Goal: Find specific page/section: Find specific page/section

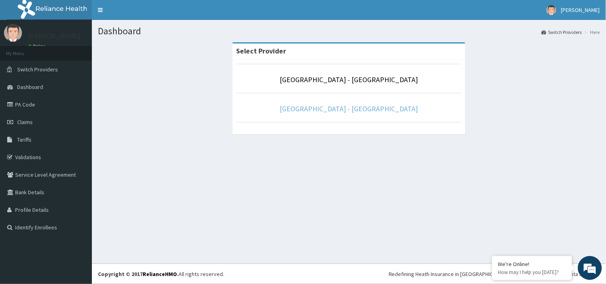
click at [384, 110] on link "[GEOGRAPHIC_DATA] - [GEOGRAPHIC_DATA]" at bounding box center [349, 108] width 138 height 9
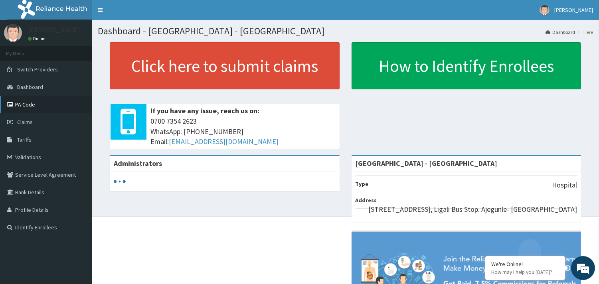
click at [30, 101] on link "PA Code" at bounding box center [46, 105] width 92 height 18
